Goal: Information Seeking & Learning: Find specific fact

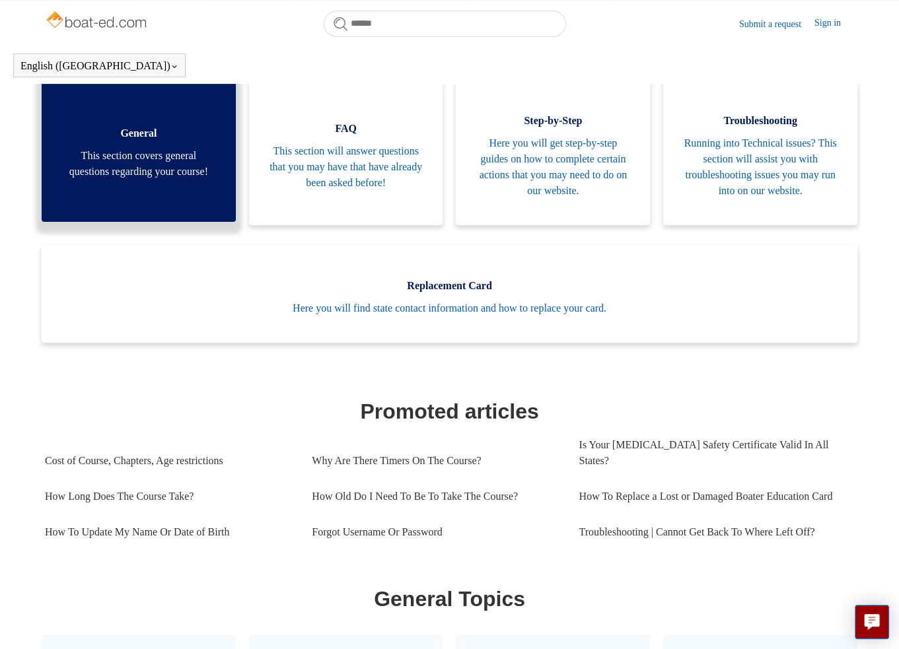
click at [166, 180] on span "This section covers general questions regarding your course!" at bounding box center [138, 164] width 155 height 32
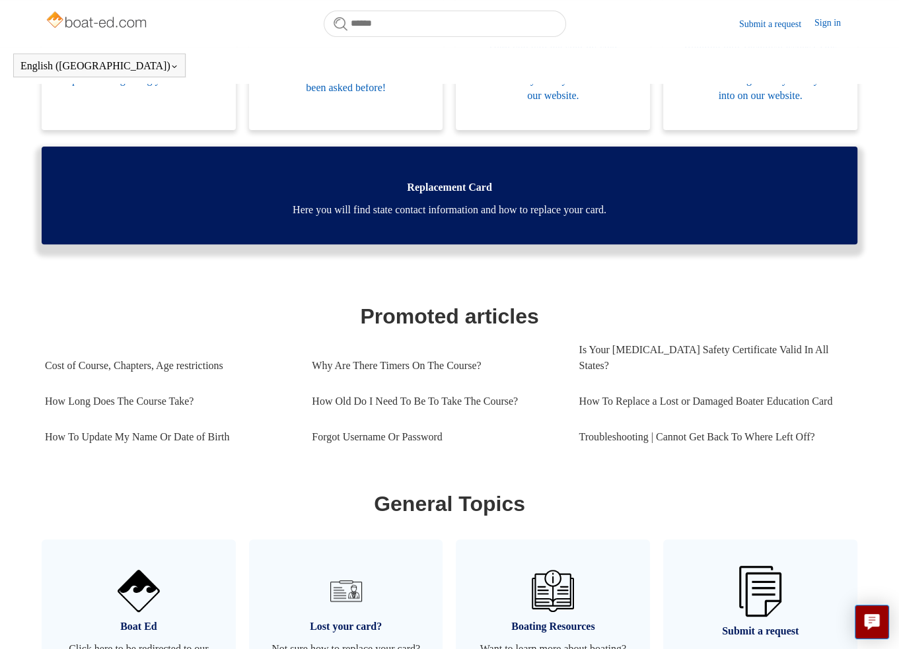
scroll to position [558, 0]
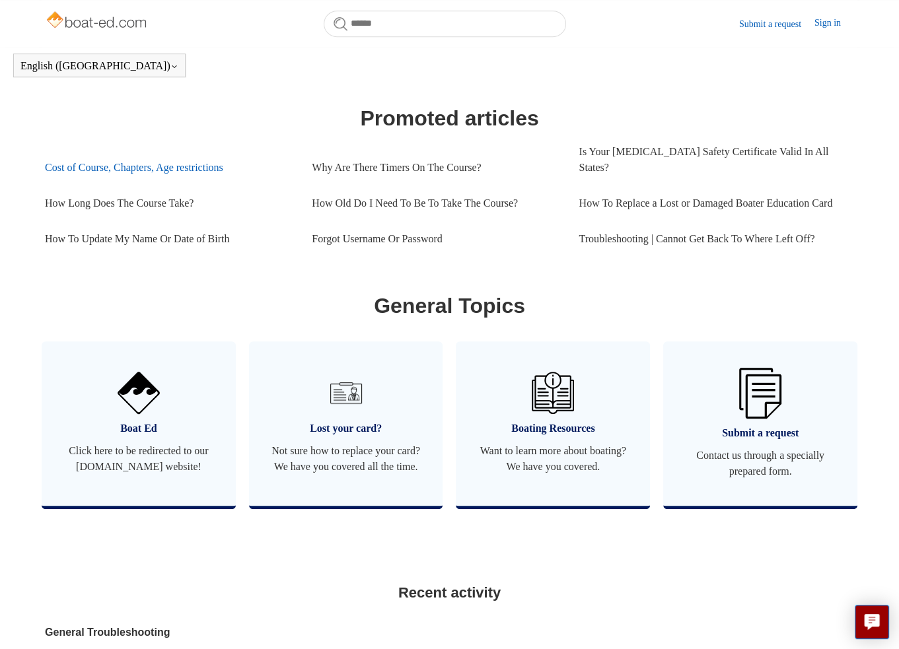
click at [131, 157] on link "Cost of Course, Chapters, Age restrictions" at bounding box center [168, 168] width 247 height 36
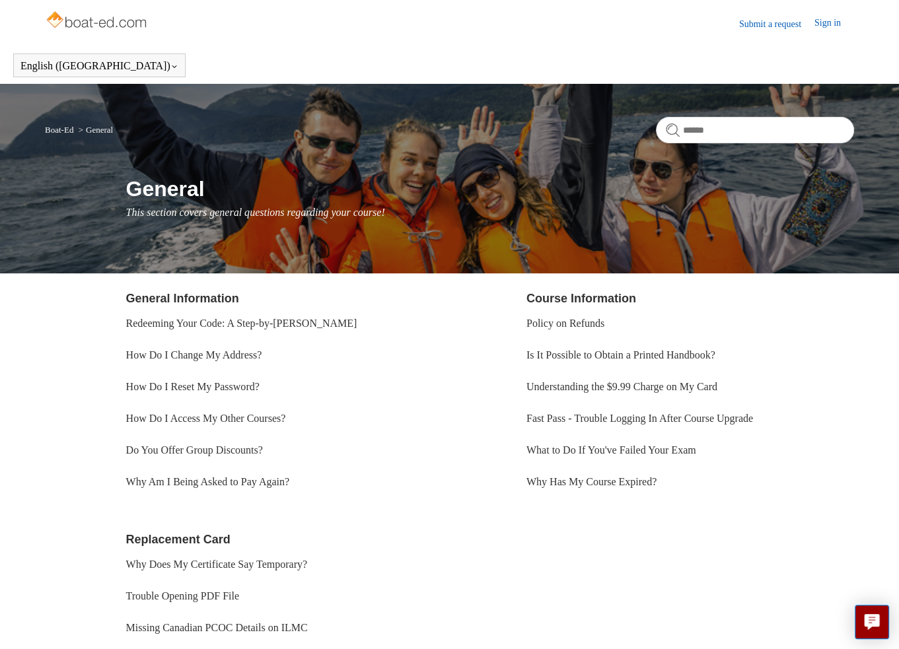
scroll to position [96, 0]
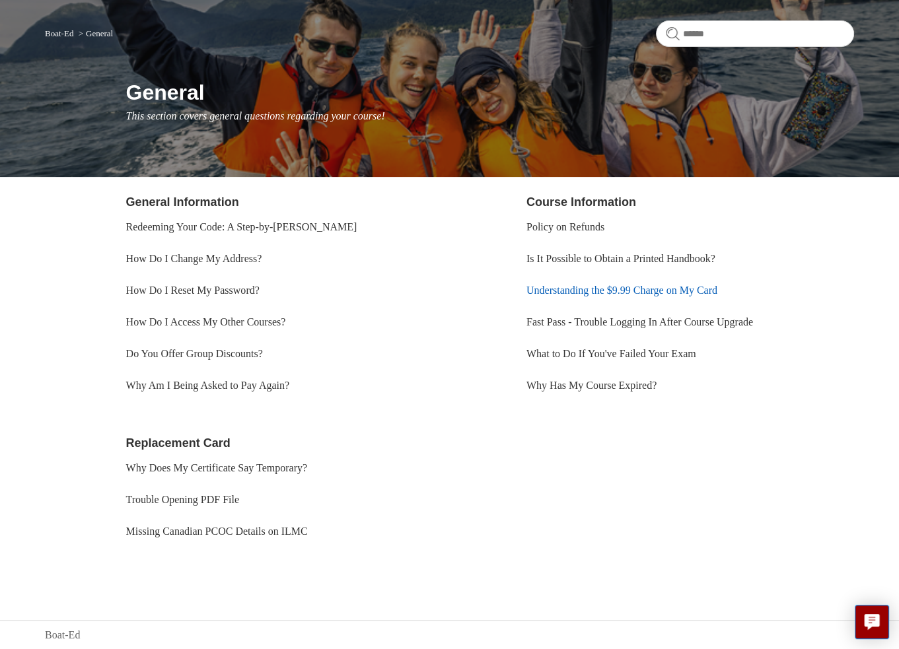
click at [567, 293] on link "Understanding the $9.99 Charge on My Card" at bounding box center [622, 290] width 191 height 11
